Goal: Use online tool/utility: Utilize a website feature to perform a specific function

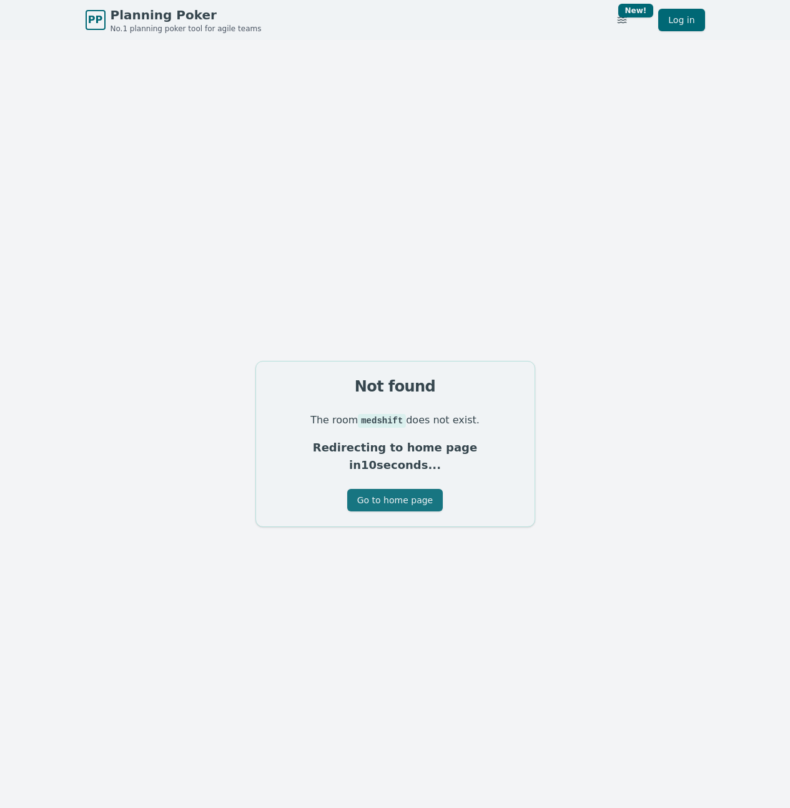
click at [417, 495] on button "Go to home page" at bounding box center [395, 500] width 96 height 22
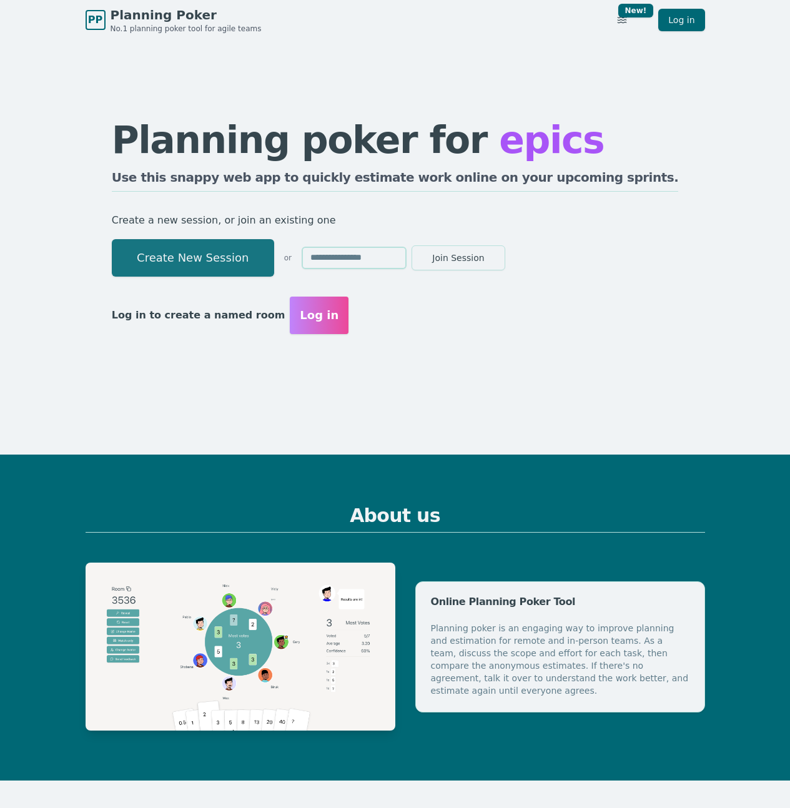
click at [223, 262] on button "Create New Session" at bounding box center [193, 257] width 162 height 37
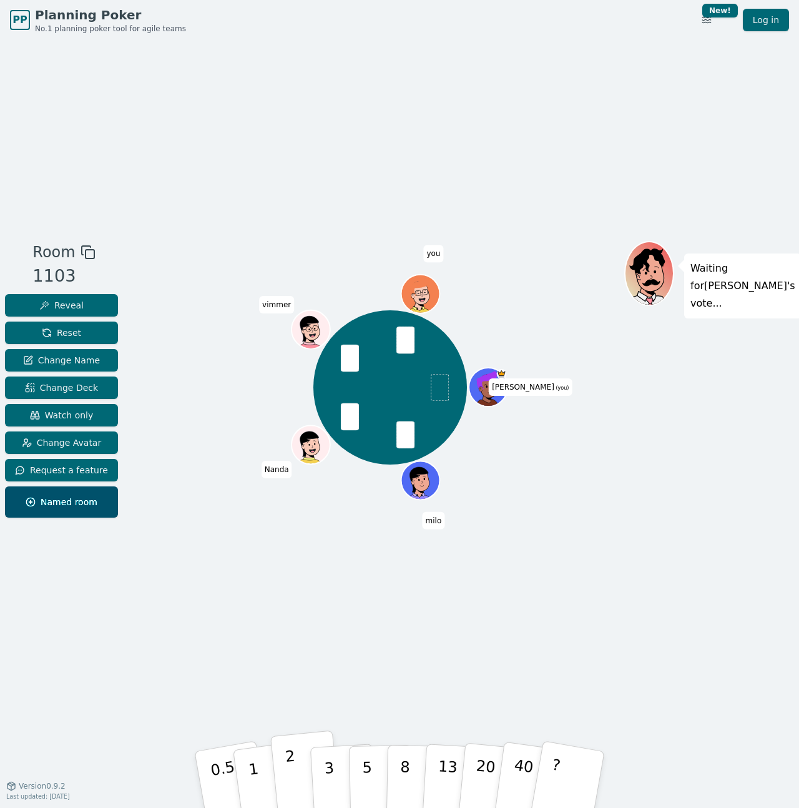
click at [293, 765] on p "2" at bounding box center [293, 781] width 16 height 68
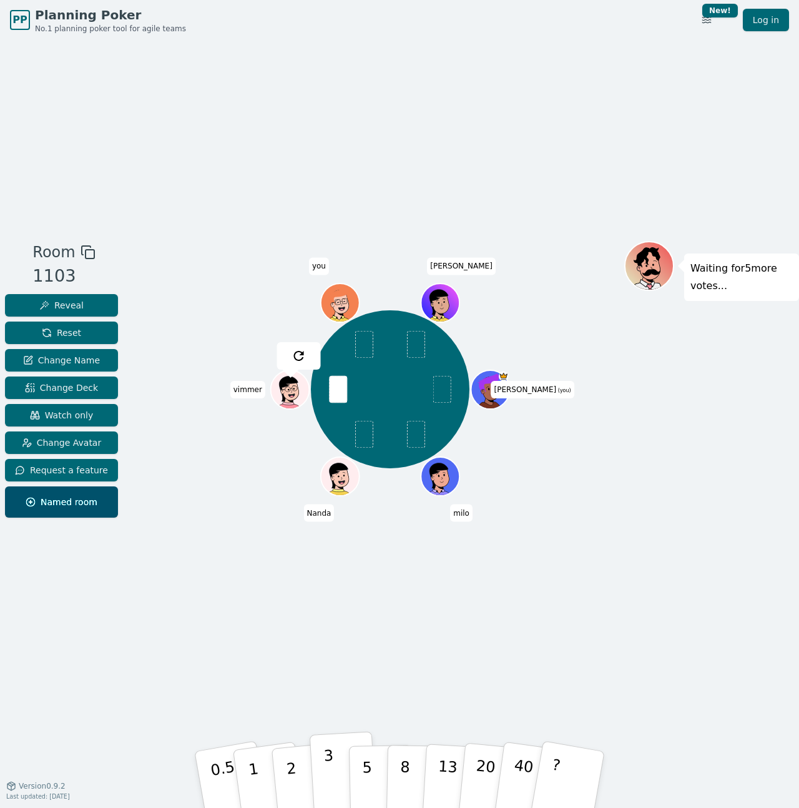
click at [339, 771] on button "3" at bounding box center [344, 779] width 68 height 97
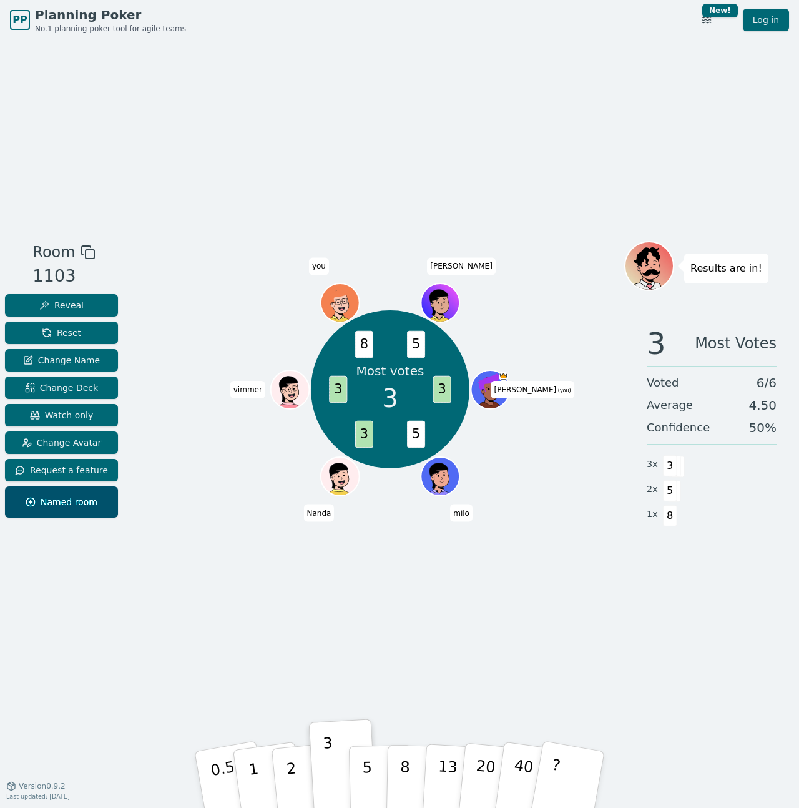
click at [388, 718] on div "Room 1103 Reveal Reset Change Name Change Deck Watch only Change Avatar Request…" at bounding box center [399, 412] width 799 height 745
click at [374, 765] on button "5" at bounding box center [381, 779] width 64 height 95
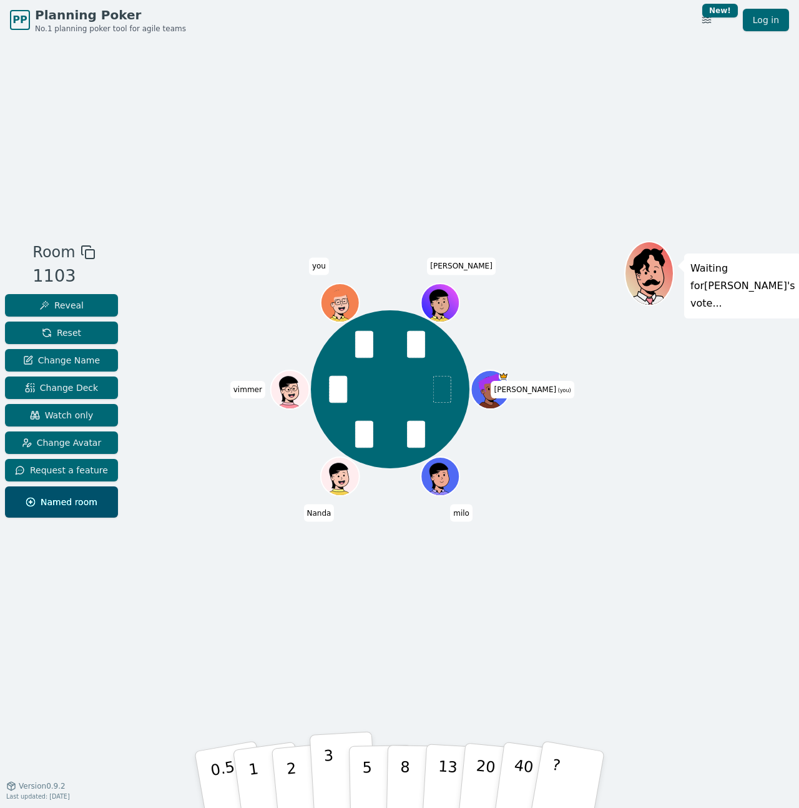
click at [328, 769] on p "3" at bounding box center [330, 781] width 14 height 68
click at [333, 763] on button "3" at bounding box center [344, 779] width 68 height 97
click at [267, 773] on button "1" at bounding box center [268, 779] width 74 height 101
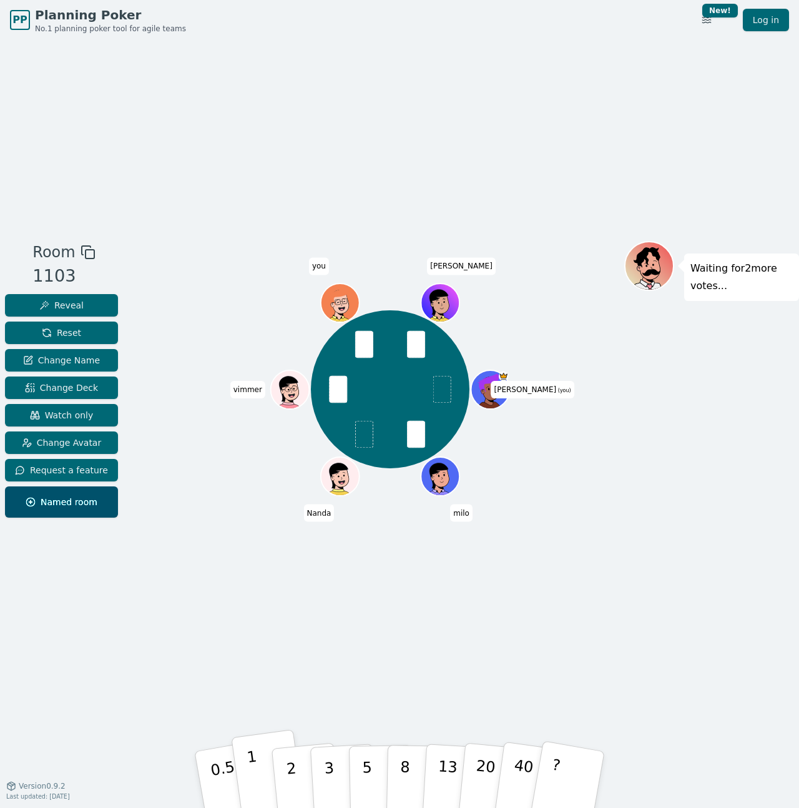
click at [262, 782] on button "1" at bounding box center [268, 779] width 74 height 101
click at [265, 790] on button "1" at bounding box center [268, 779] width 74 height 101
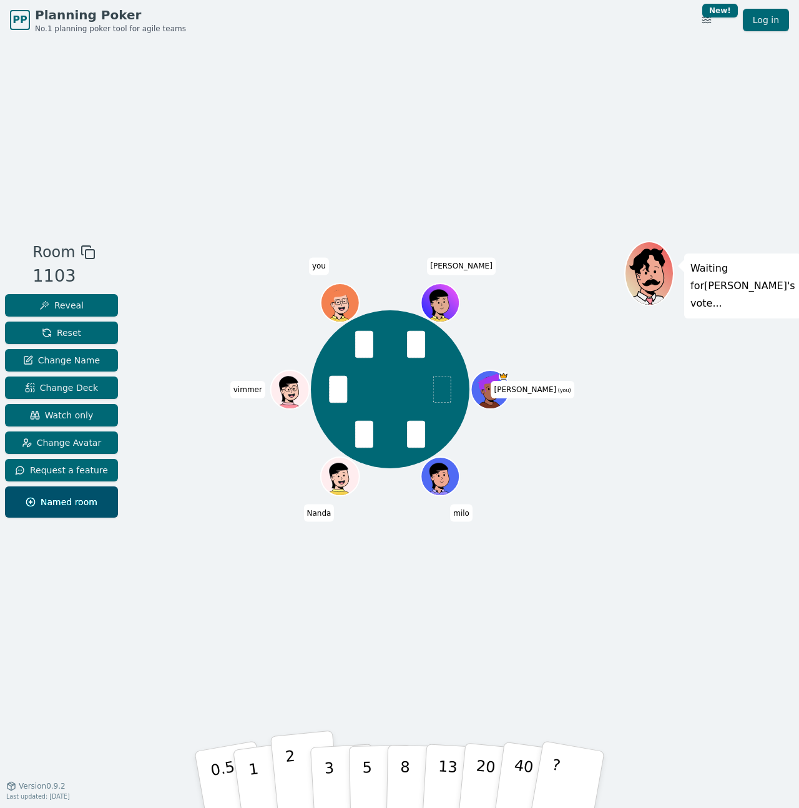
click at [290, 770] on p "2" at bounding box center [293, 781] width 16 height 68
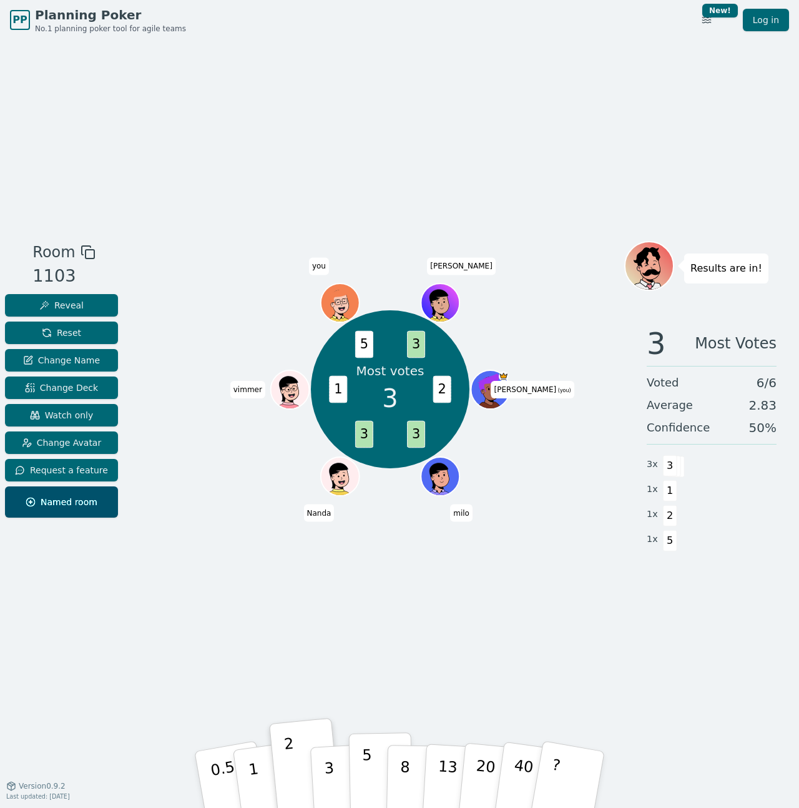
drag, startPoint x: 326, startPoint y: 775, endPoint x: 374, endPoint y: 776, distance: 47.5
click at [374, 776] on div "0.5 1 2 3 5 8 13 20 40 ?" at bounding box center [399, 780] width 375 height 44
click at [341, 777] on button "3" at bounding box center [344, 779] width 68 height 97
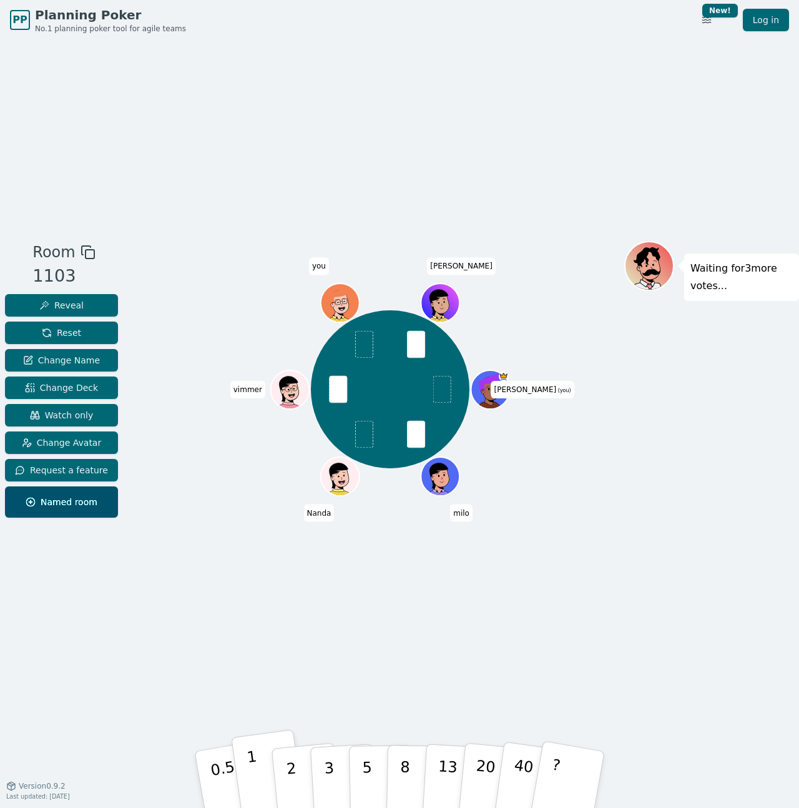
click at [246, 773] on button "1" at bounding box center [268, 779] width 74 height 101
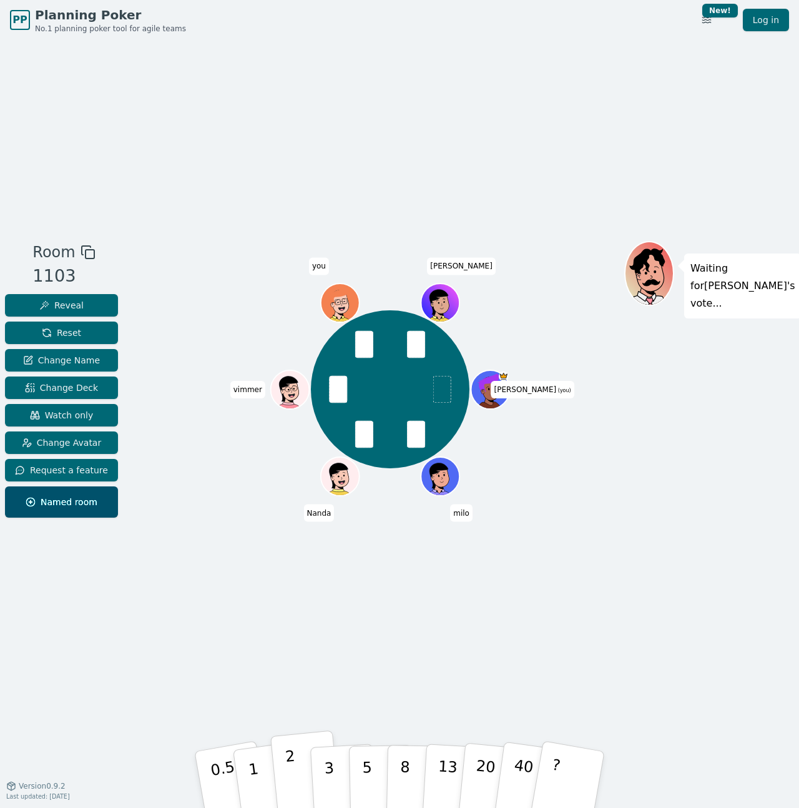
click at [300, 785] on button "2" at bounding box center [305, 779] width 71 height 99
click at [249, 777] on p "1" at bounding box center [257, 794] width 19 height 68
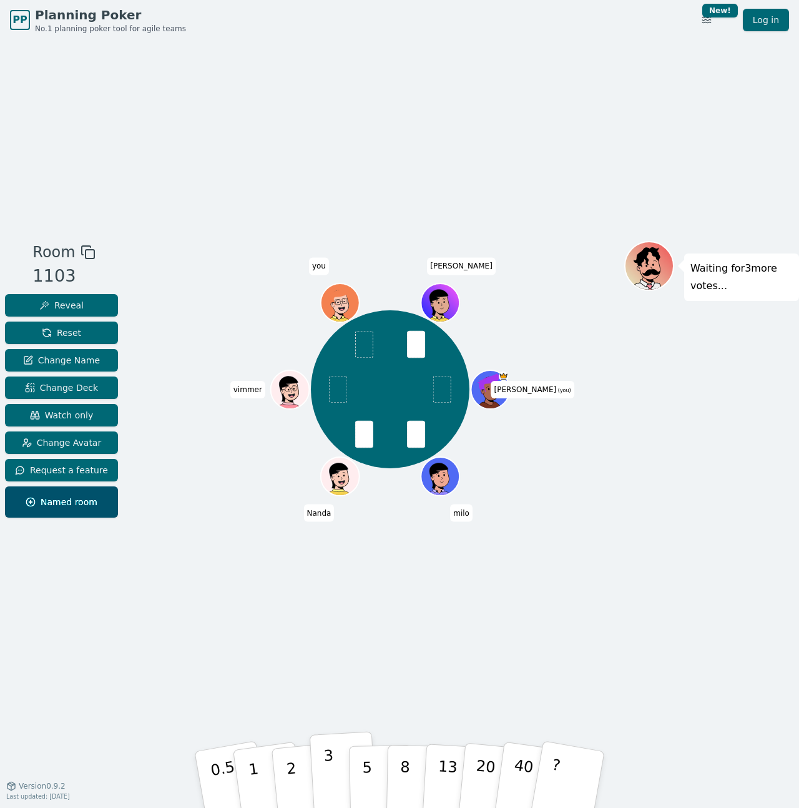
click at [337, 774] on button "3" at bounding box center [344, 779] width 68 height 97
